Goal: Go to known website: Access a specific website the user already knows

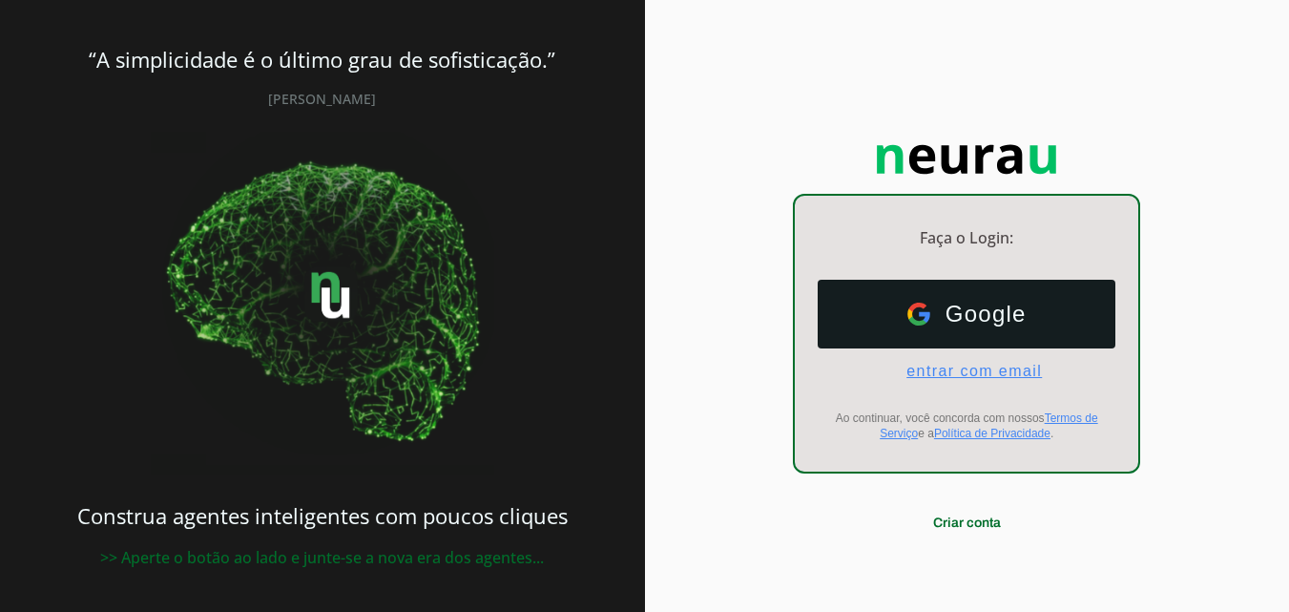
click at [980, 371] on span "entrar com email" at bounding box center [966, 371] width 151 height 17
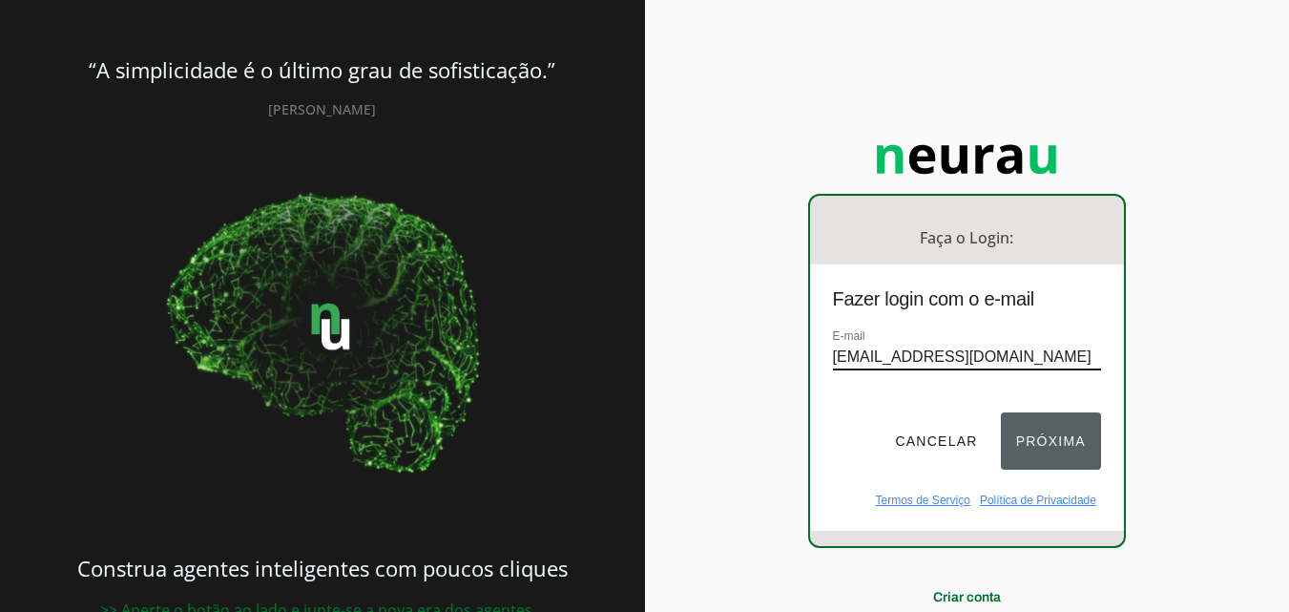
type input "drmarcelolinhares.drnow@gmail.com"
click at [1033, 441] on button "Próxima" at bounding box center [1051, 440] width 100 height 57
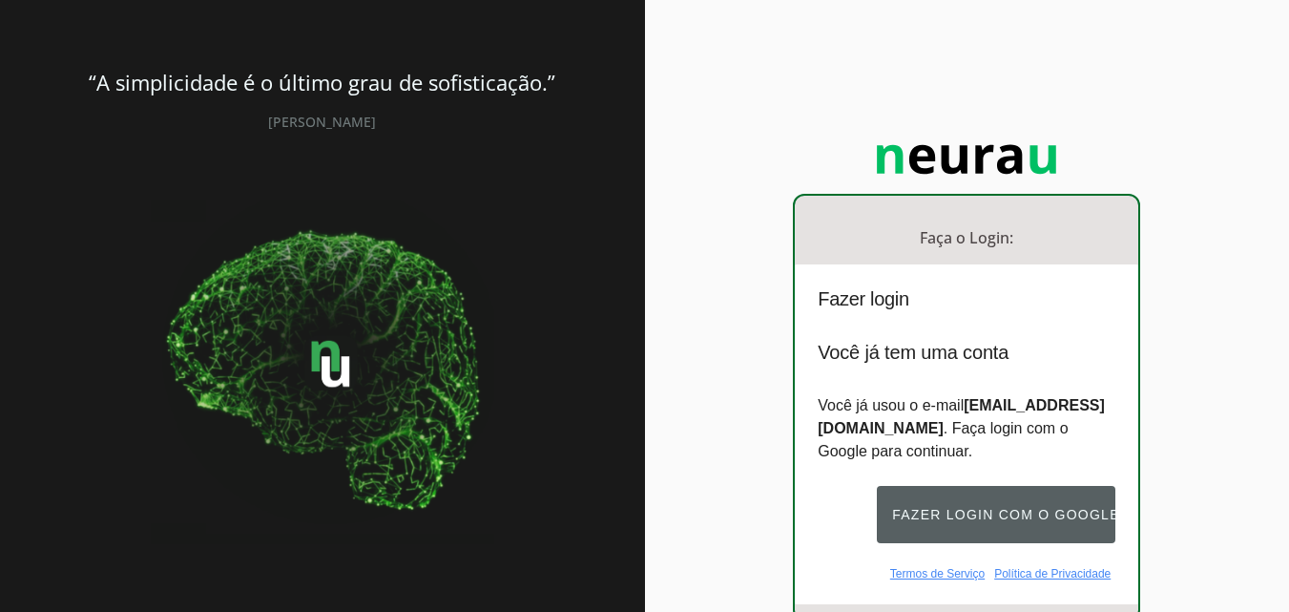
click at [994, 538] on button "Fazer login com o Google" at bounding box center [996, 514] width 239 height 57
